Goal: Task Accomplishment & Management: Use online tool/utility

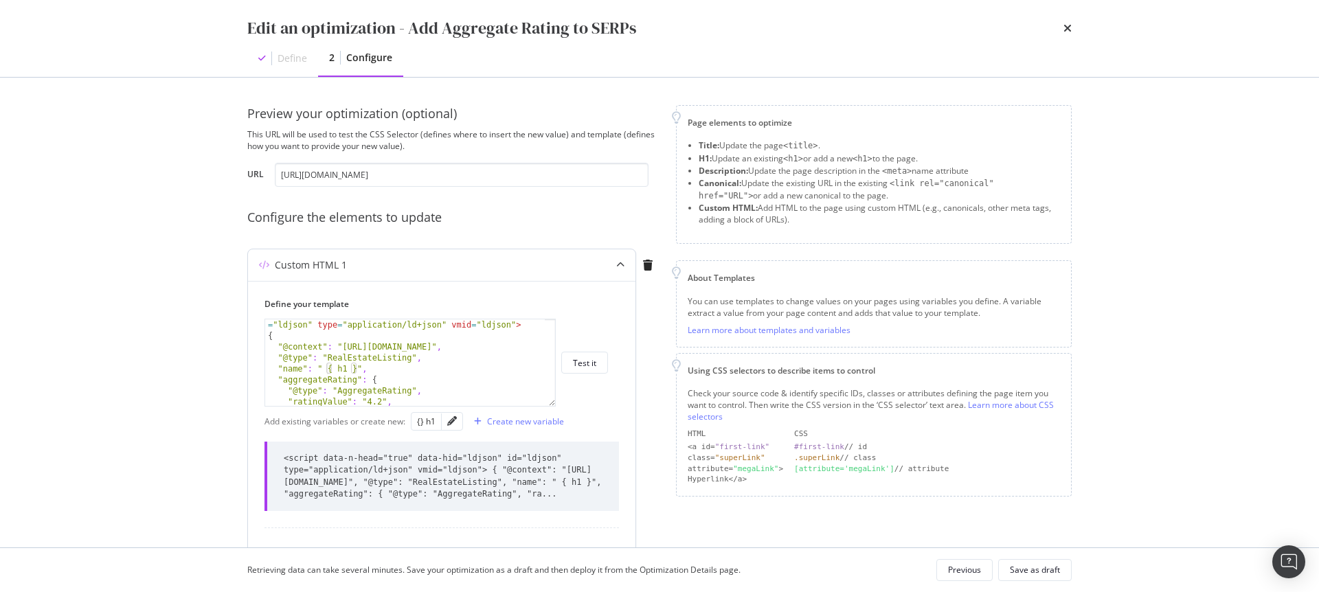
scroll to position [11, 0]
drag, startPoint x: 358, startPoint y: 369, endPoint x: 328, endPoint y: 370, distance: 30.2
click at [328, 370] on div "< script data-n-head = "true" data-hid = "ldjson" id = "ldjson" type = "applica…" at bounding box center [405, 369] width 280 height 120
click at [420, 420] on div "{} h1" at bounding box center [426, 422] width 19 height 12
type textarea ""name": " {{ h1 }}","
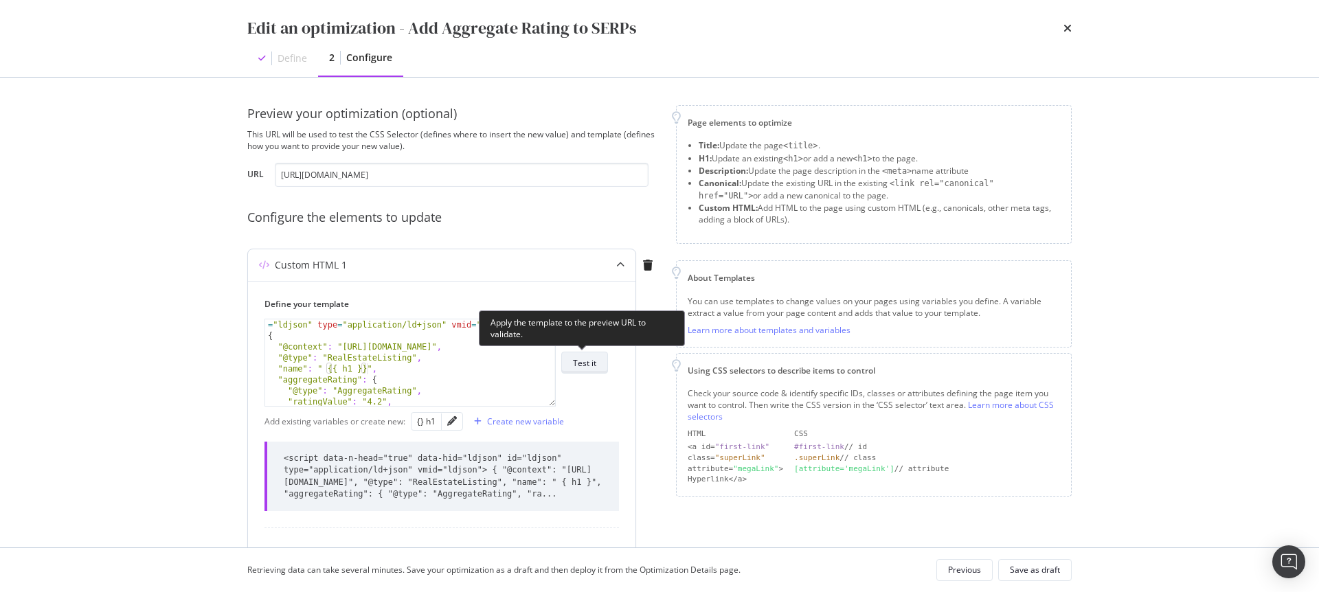
click at [594, 364] on div "Test it" at bounding box center [584, 363] width 23 height 12
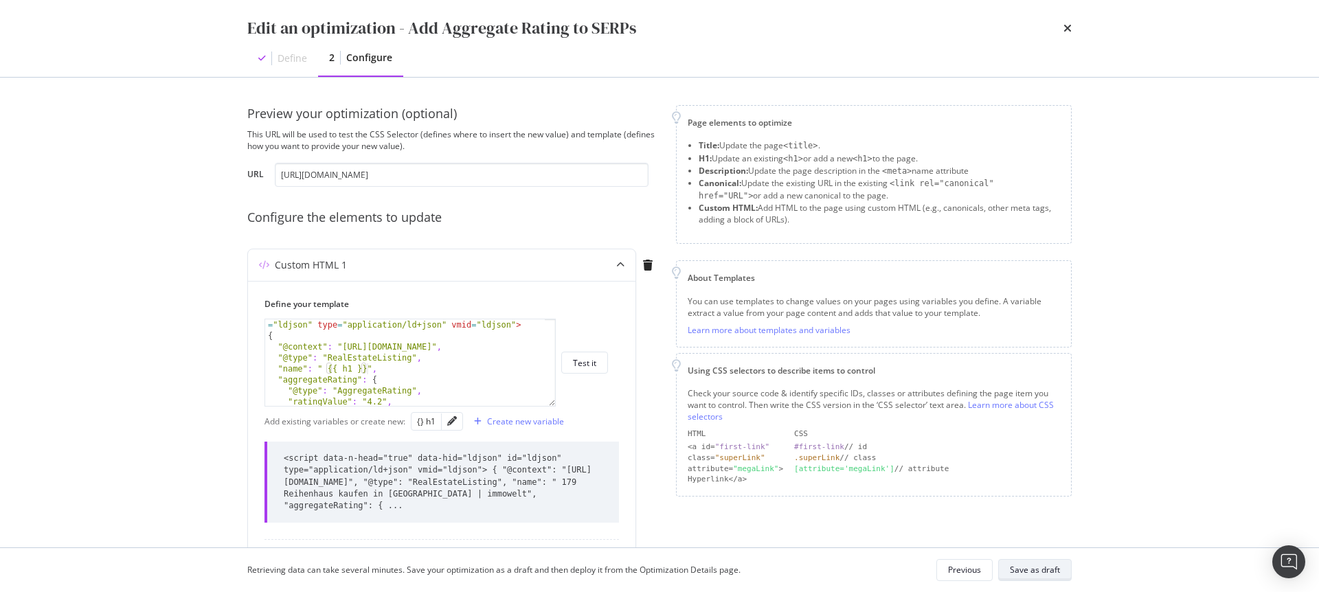
click at [1043, 572] on div "Save as draft" at bounding box center [1035, 570] width 50 height 12
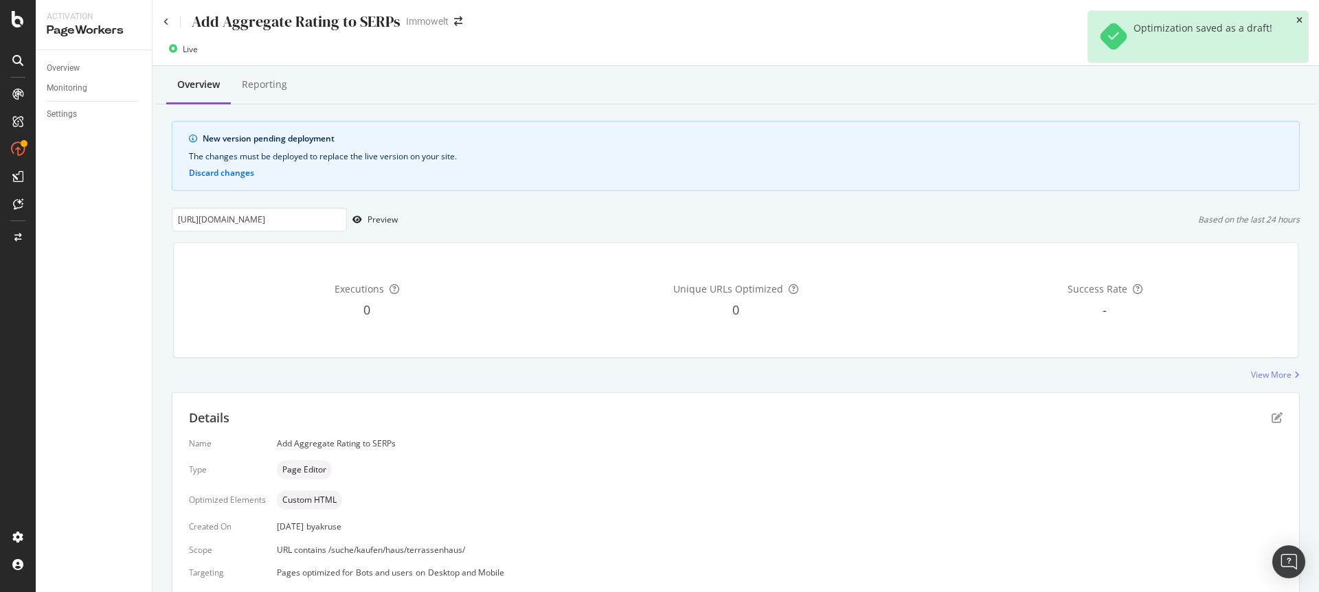
click at [1300, 16] on icon "close toast" at bounding box center [1300, 20] width 6 height 8
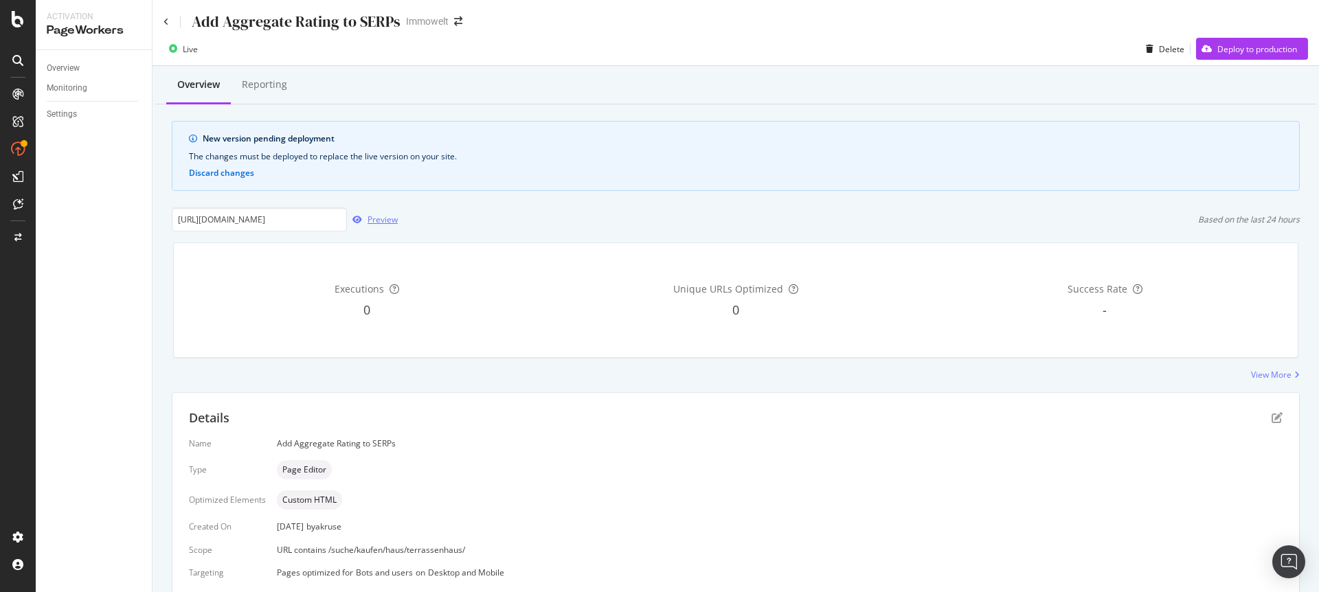
click at [379, 220] on div "Preview" at bounding box center [383, 220] width 30 height 12
click at [1225, 55] on div "Deploy to production" at bounding box center [1246, 48] width 101 height 21
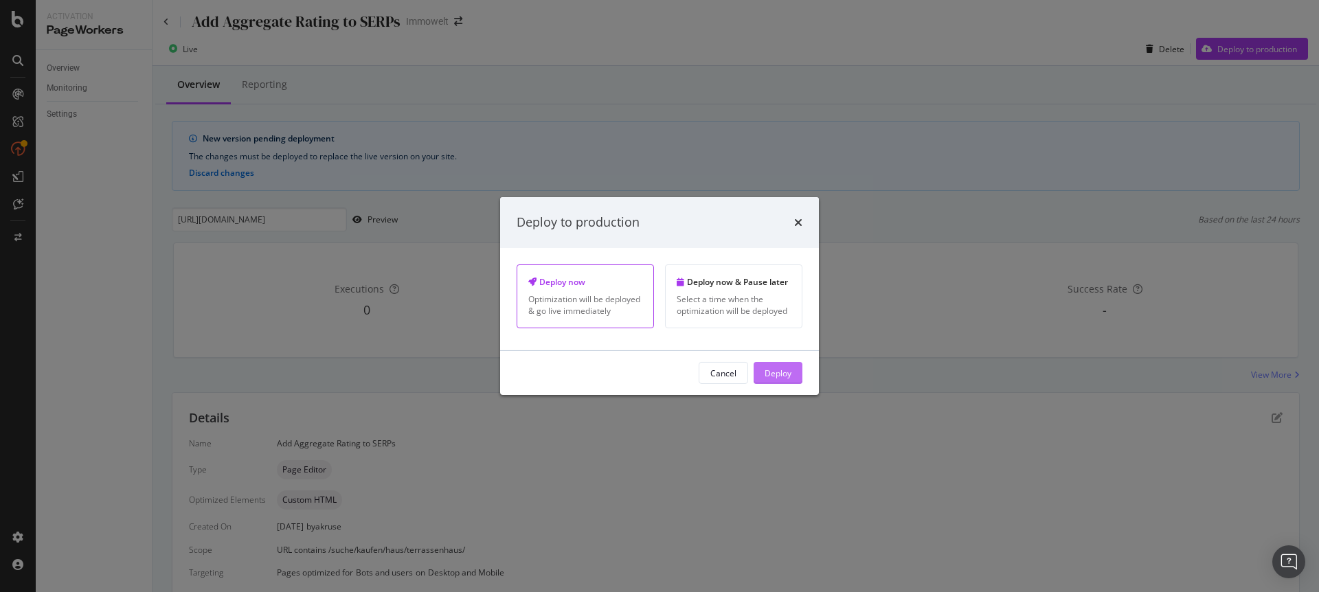
click at [769, 377] on div "Deploy" at bounding box center [778, 373] width 27 height 12
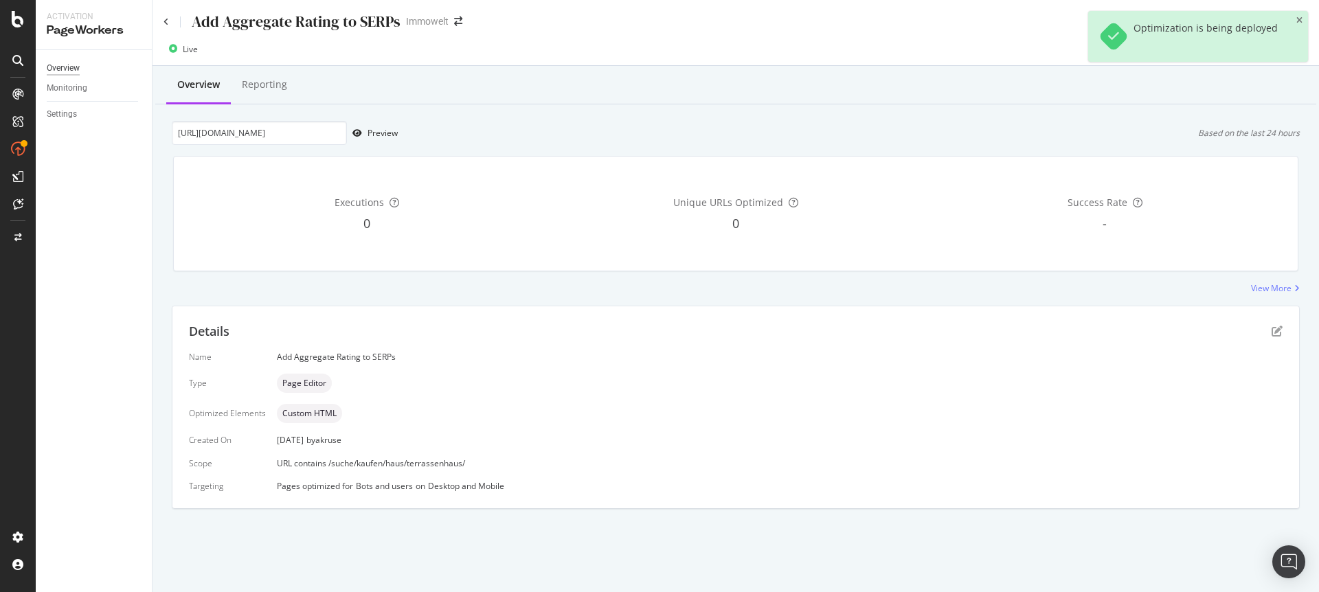
click at [65, 67] on div "Overview" at bounding box center [63, 68] width 33 height 14
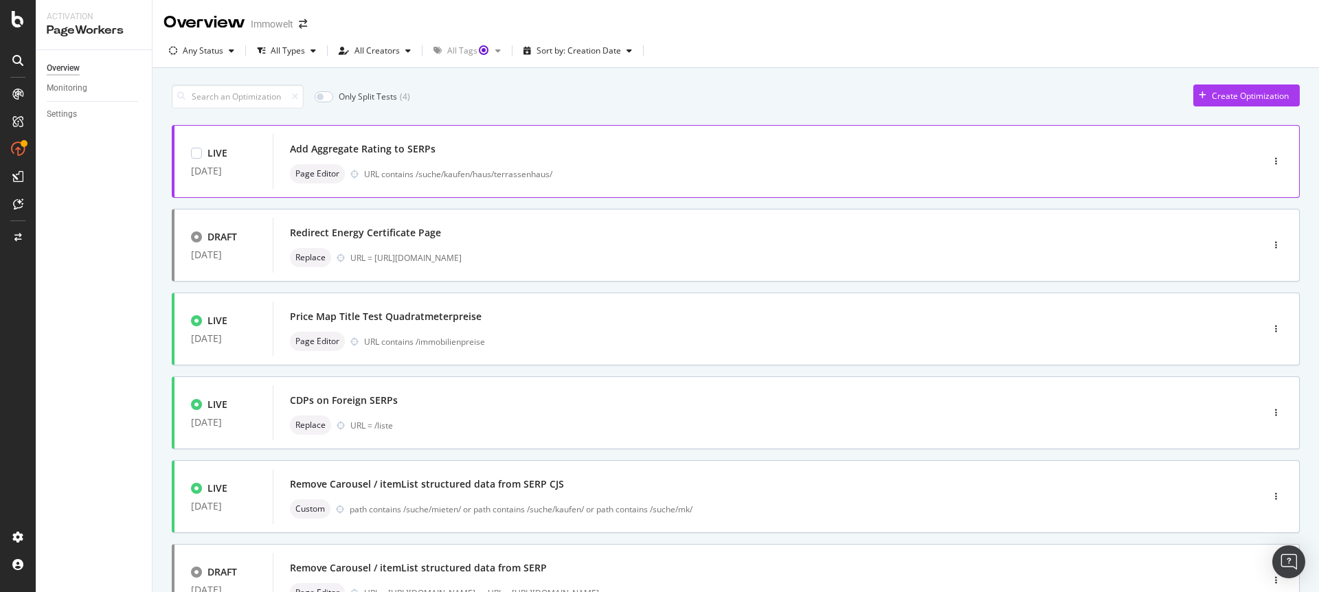
click at [540, 162] on div "Add Aggregate Rating to SERPs Page Editor URL contains /suche/kaufen/haus/terra…" at bounding box center [747, 162] width 914 height 44
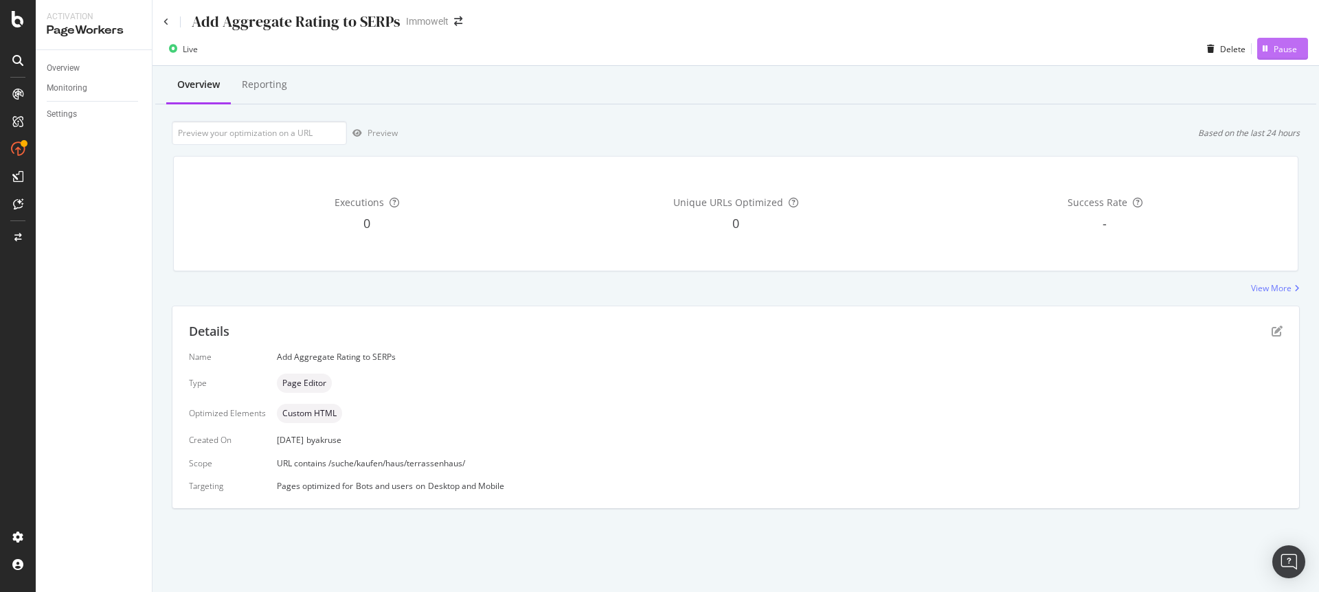
click at [1286, 48] on div "Pause" at bounding box center [1285, 49] width 23 height 12
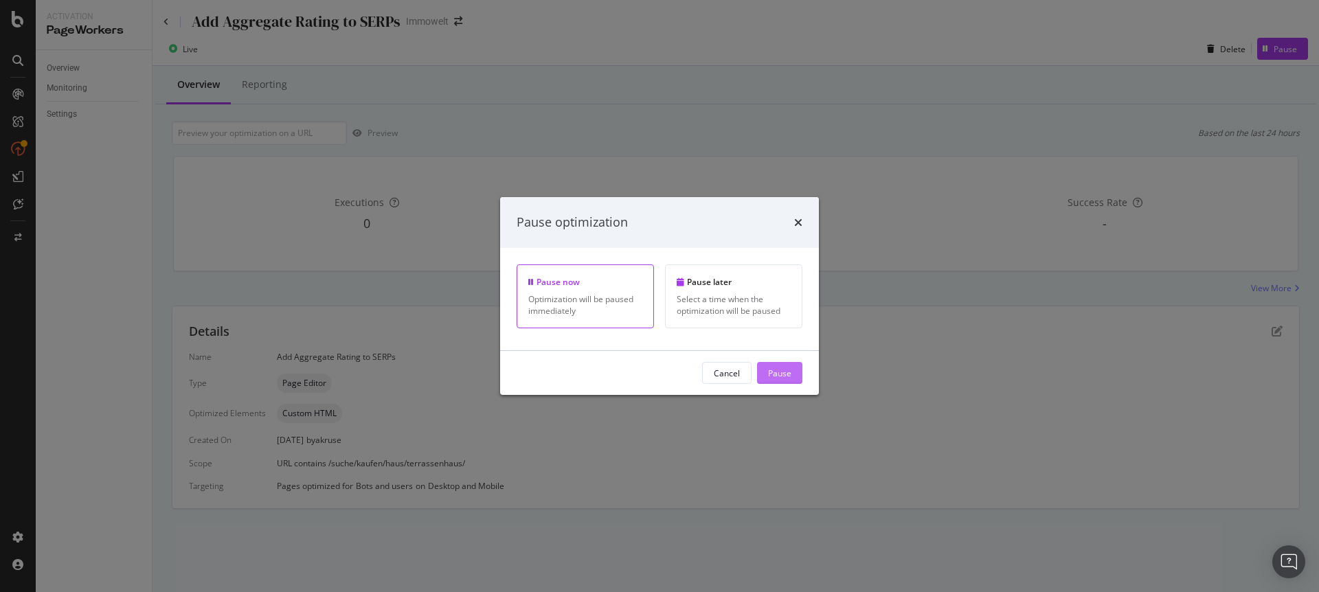
click at [785, 375] on div "Pause" at bounding box center [779, 373] width 23 height 12
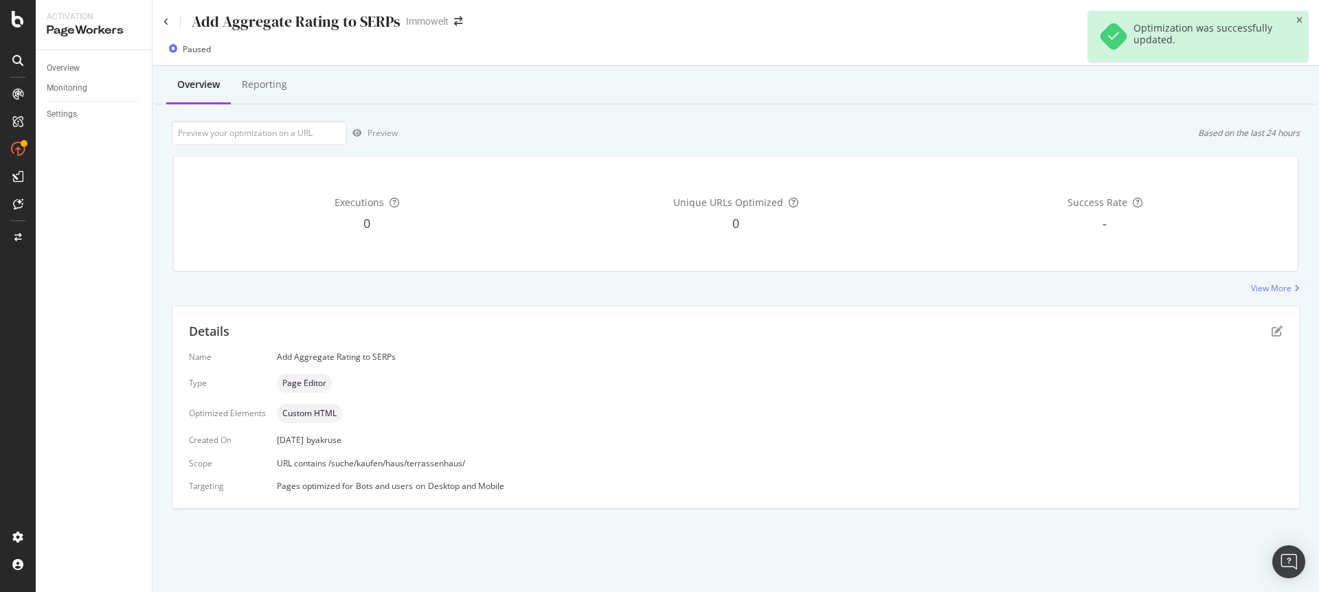
click at [948, 48] on div "Paused Delete Activate" at bounding box center [736, 51] width 1167 height 27
